Goal: Information Seeking & Learning: Learn about a topic

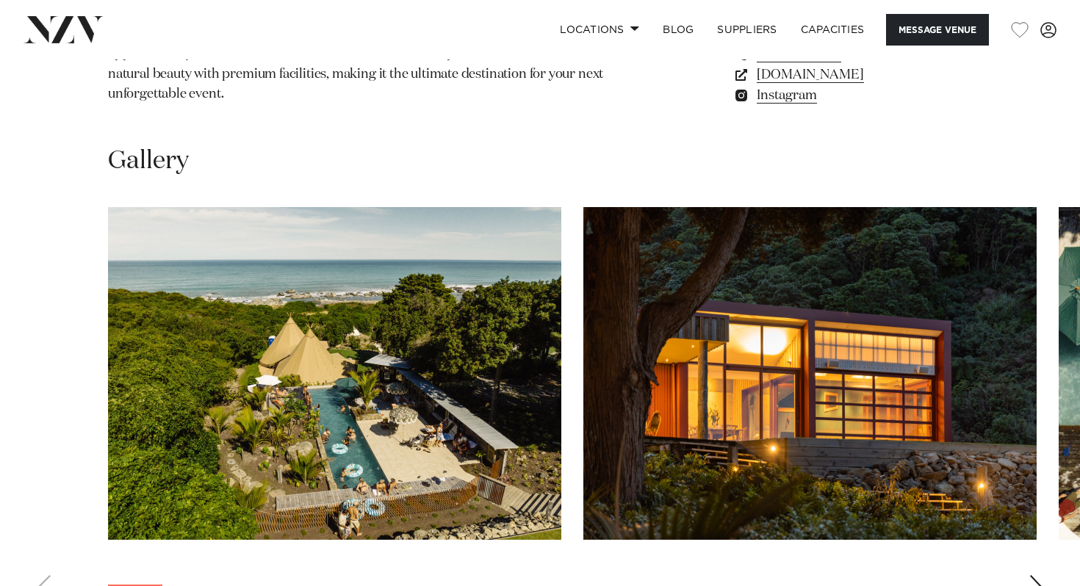
scroll to position [1261, 0]
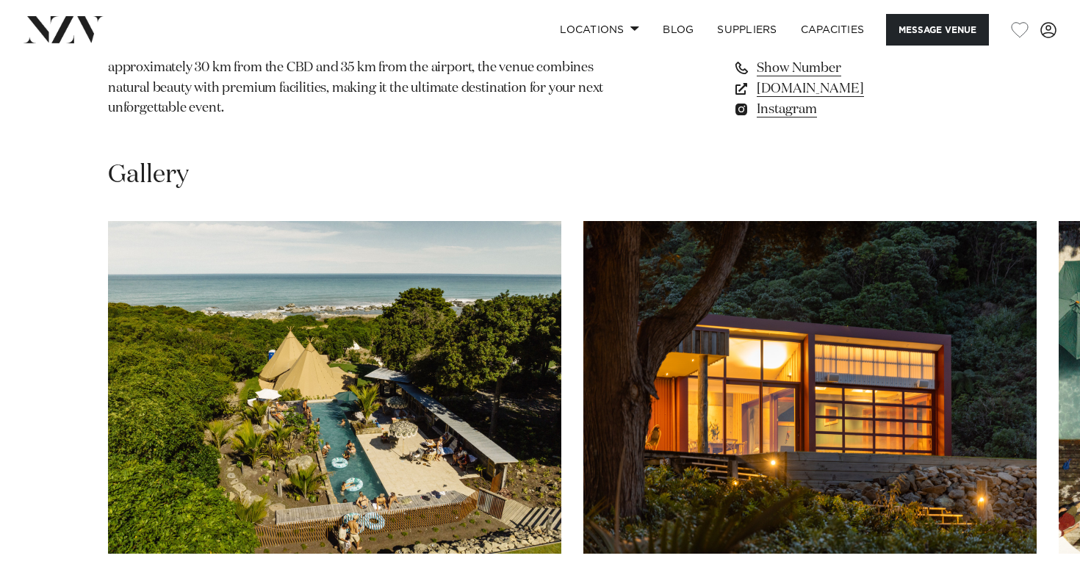
click at [453, 348] on img "1 / 29" at bounding box center [334, 387] width 453 height 333
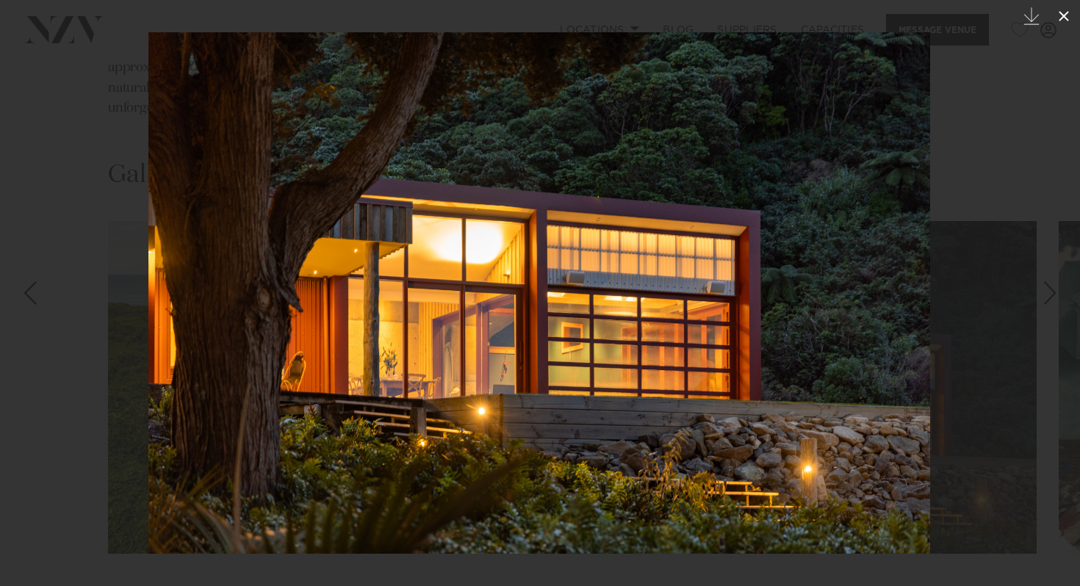
click at [1066, 17] on icon at bounding box center [1064, 16] width 18 height 18
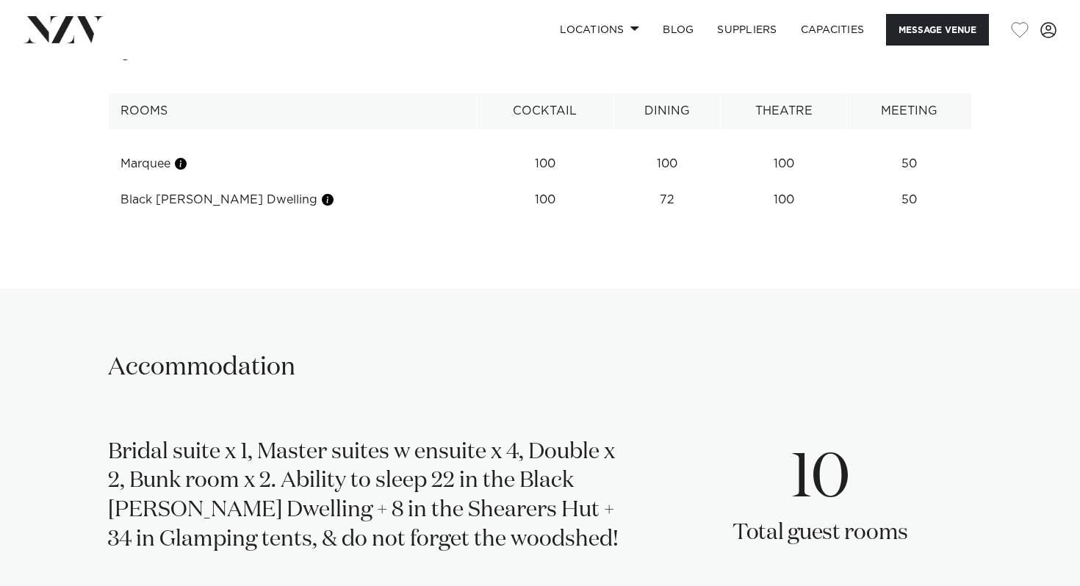
scroll to position [1884, 0]
